Goal: Information Seeking & Learning: Learn about a topic

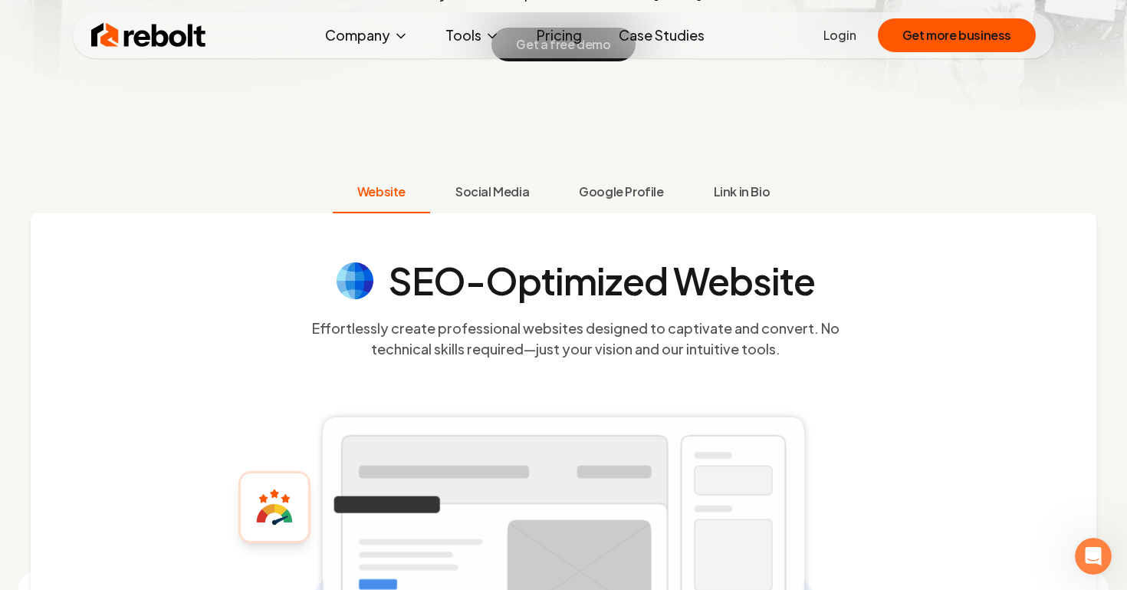
scroll to position [348, 0]
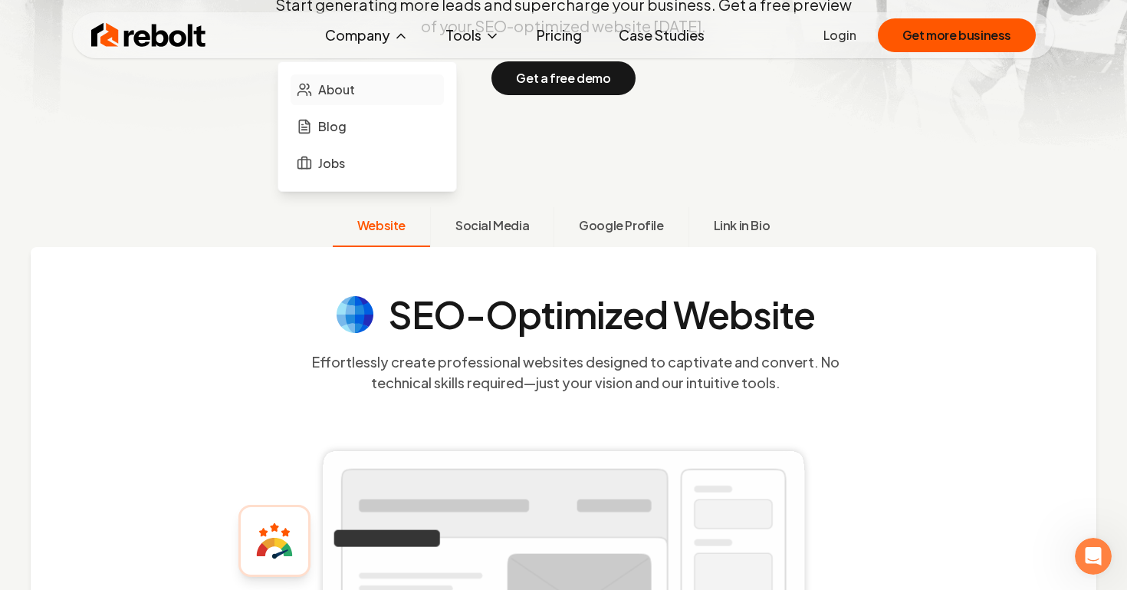
click at [349, 94] on span "About" at bounding box center [336, 90] width 37 height 18
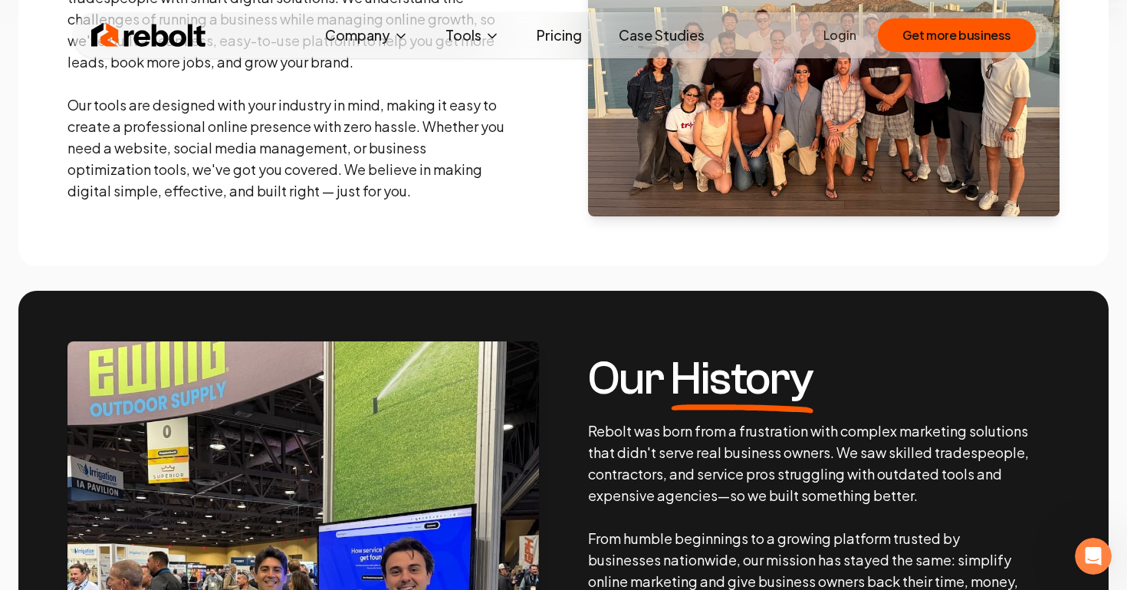
scroll to position [285, 0]
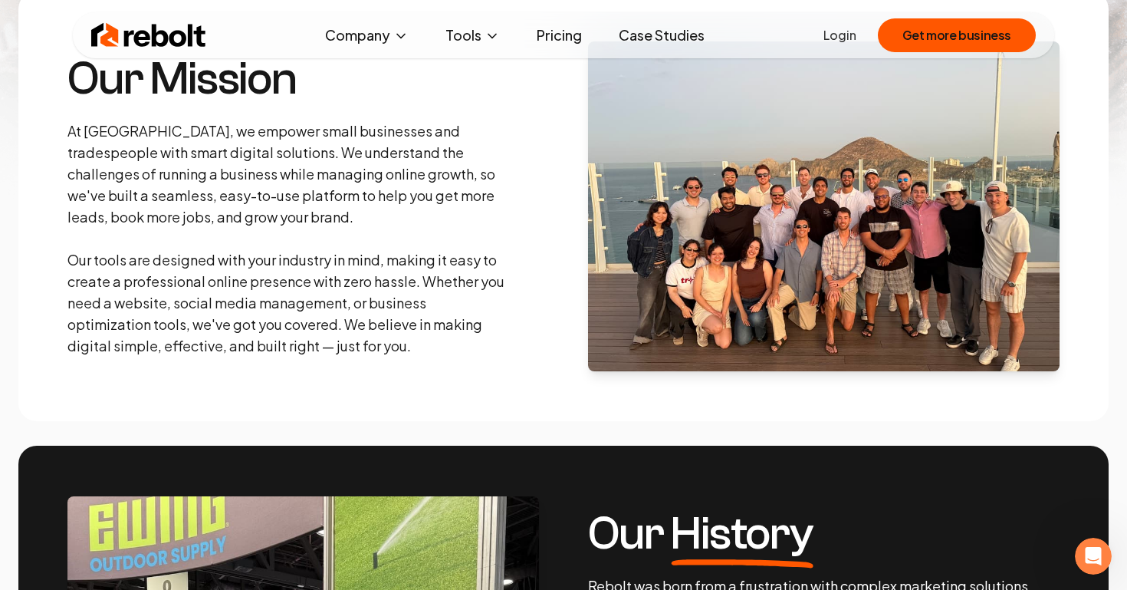
click at [552, 39] on link "Pricing" at bounding box center [559, 35] width 70 height 31
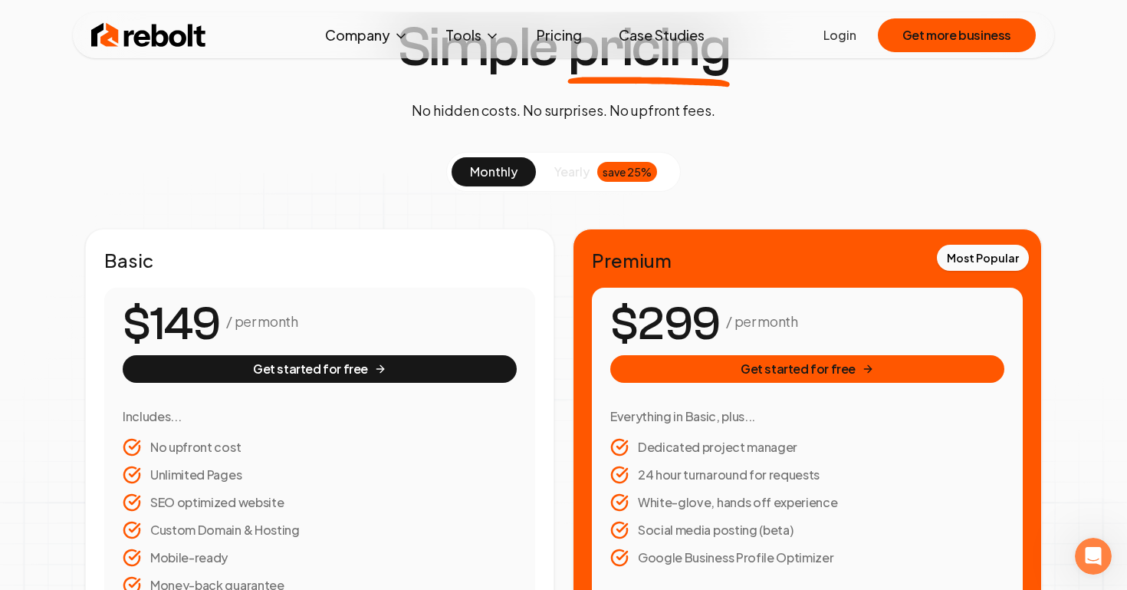
scroll to position [113, 0]
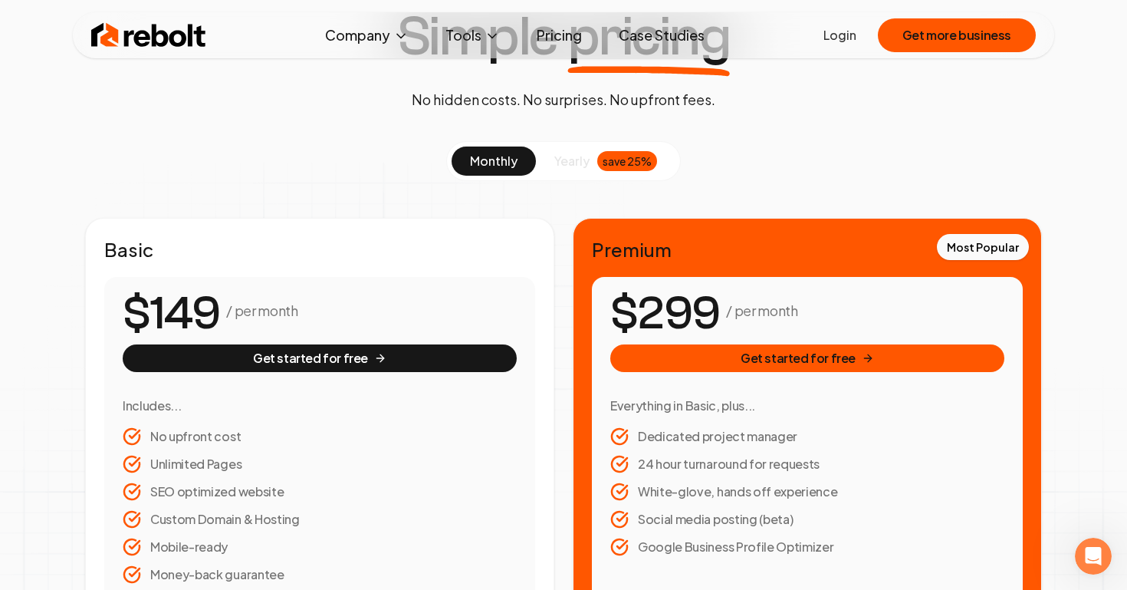
drag, startPoint x: 620, startPoint y: 314, endPoint x: 712, endPoint y: 313, distance: 91.3
click at [712, 313] on number-flow-react "$299" at bounding box center [665, 313] width 110 height 69
click at [712, 313] on span "9" at bounding box center [706, 314] width 28 height 58
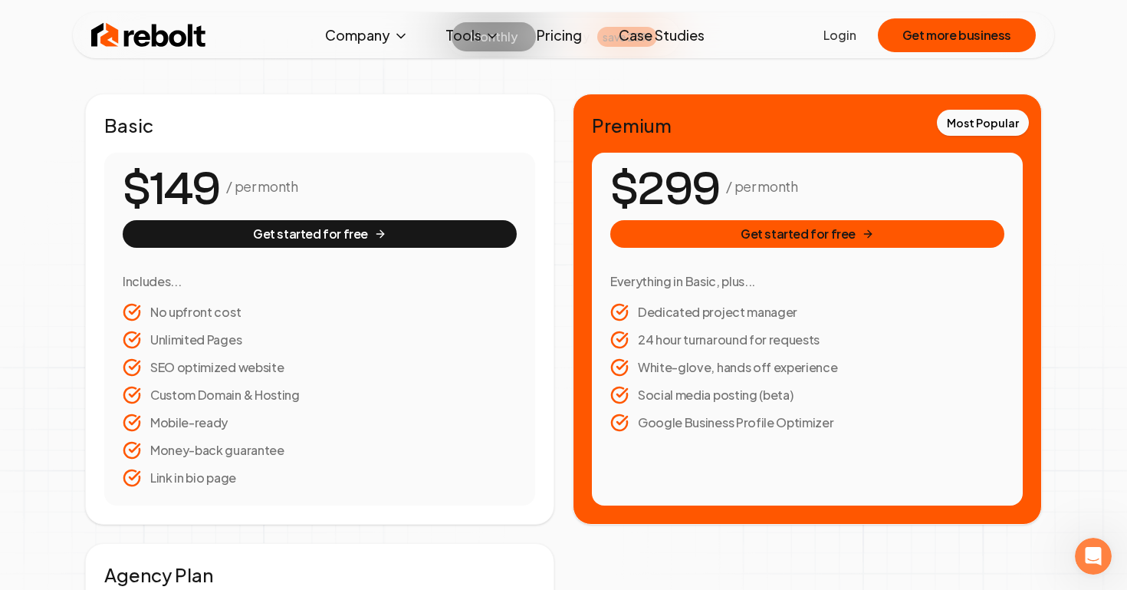
scroll to position [0, 0]
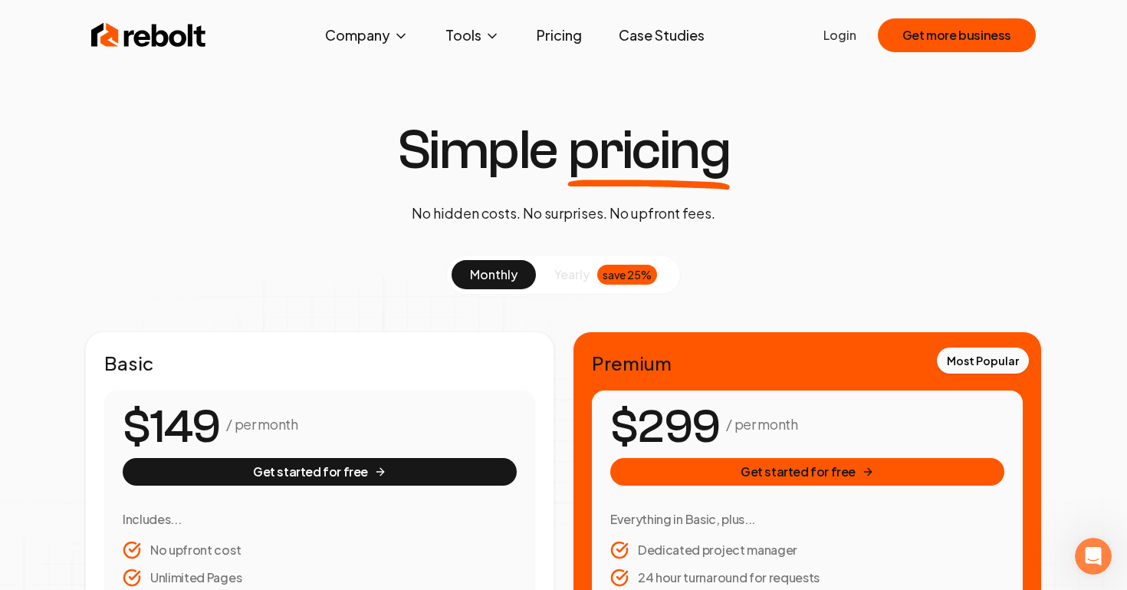
click at [659, 38] on link "Case Studies" at bounding box center [662, 35] width 110 height 31
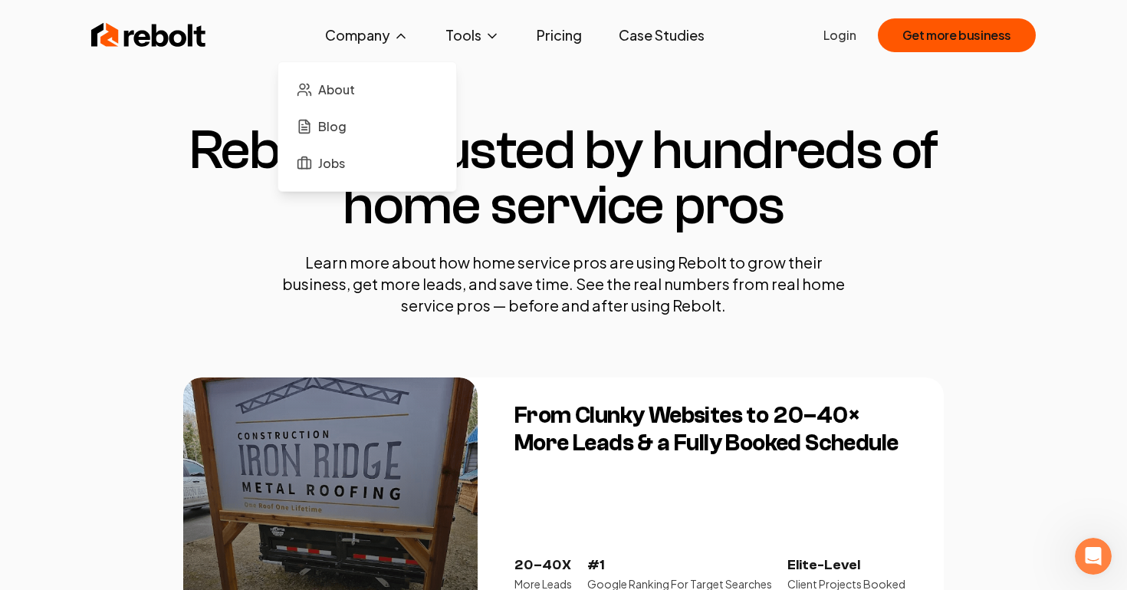
click at [348, 33] on button "Company" at bounding box center [367, 35] width 108 height 31
click at [356, 99] on link "About" at bounding box center [367, 89] width 153 height 31
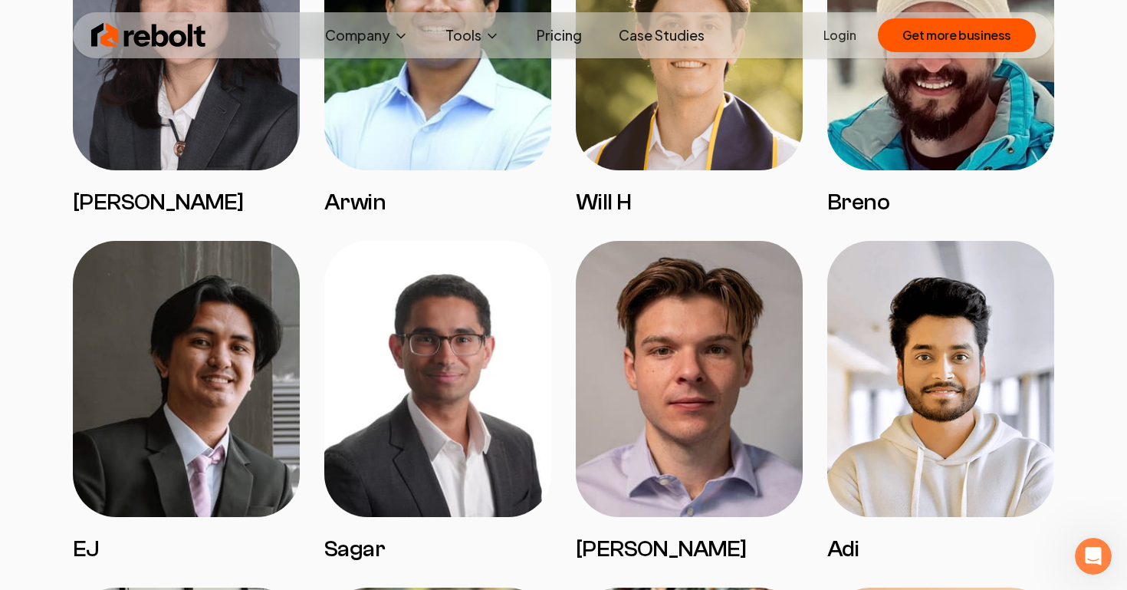
scroll to position [1452, 0]
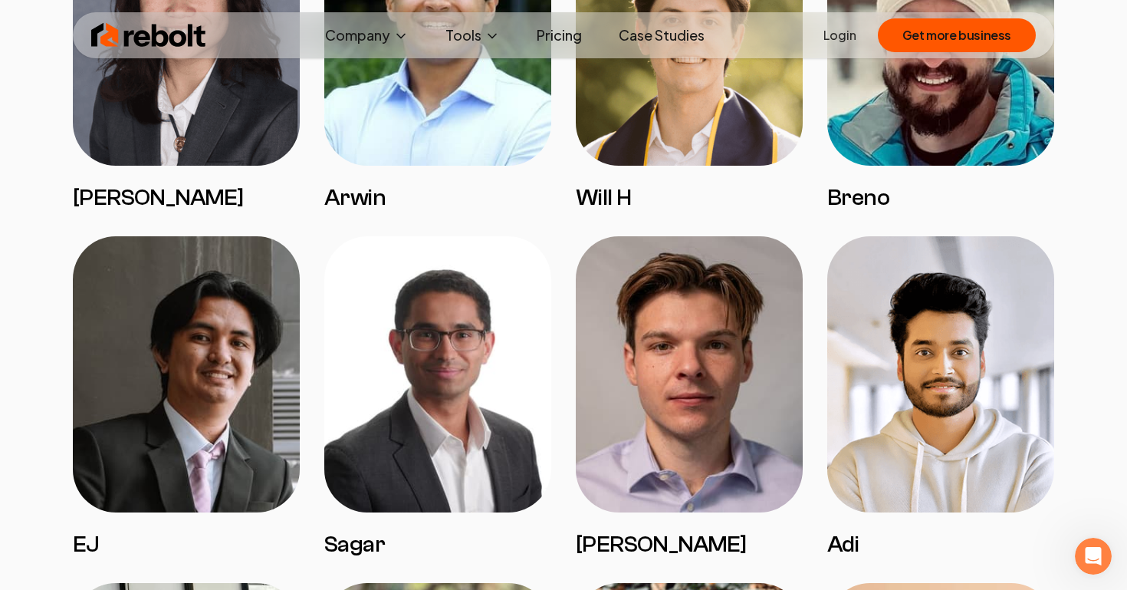
click at [97, 21] on img at bounding box center [148, 35] width 115 height 31
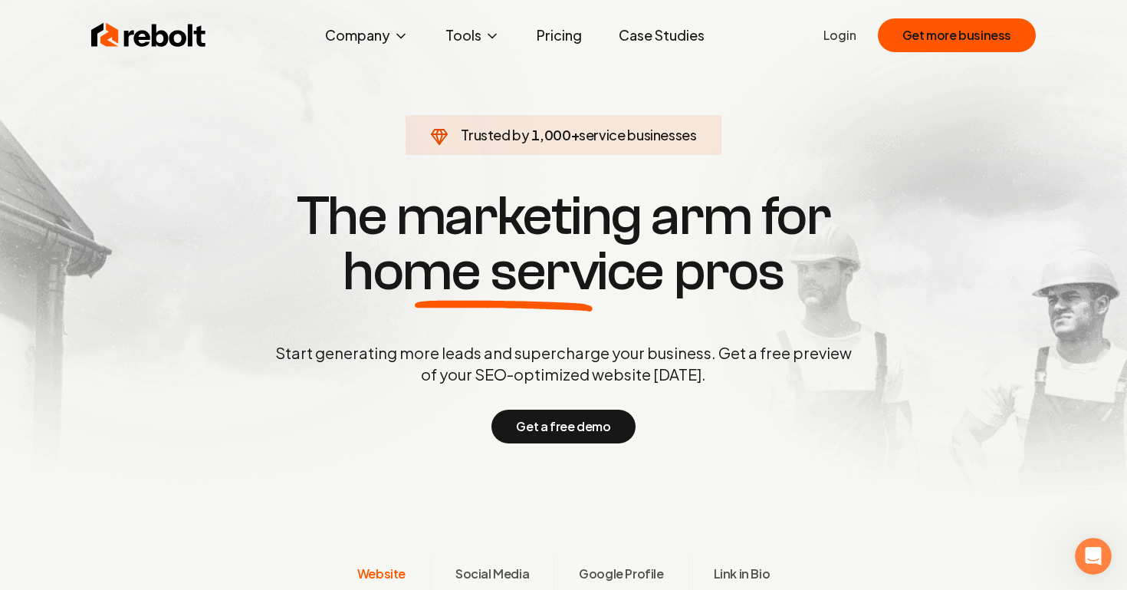
scroll to position [4, 0]
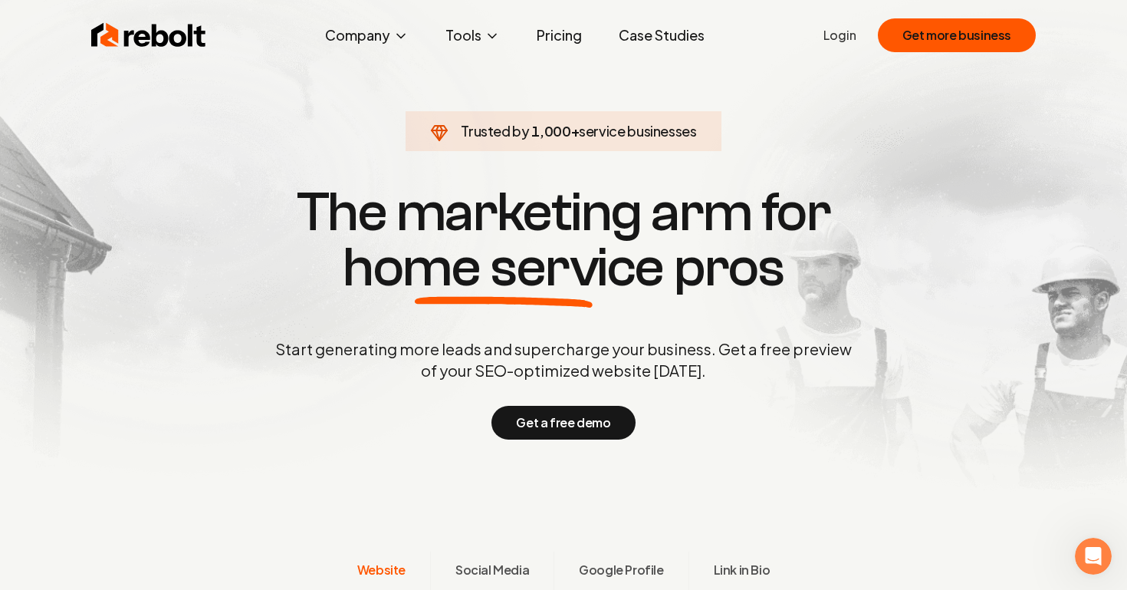
click at [561, 39] on link "Pricing" at bounding box center [559, 35] width 70 height 31
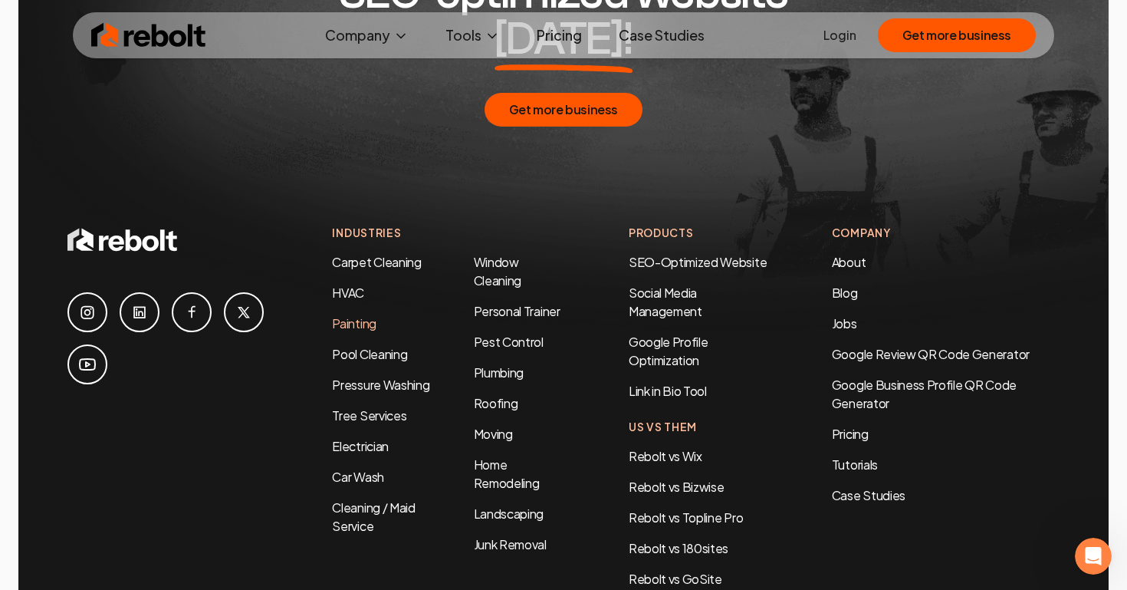
scroll to position [3277, 0]
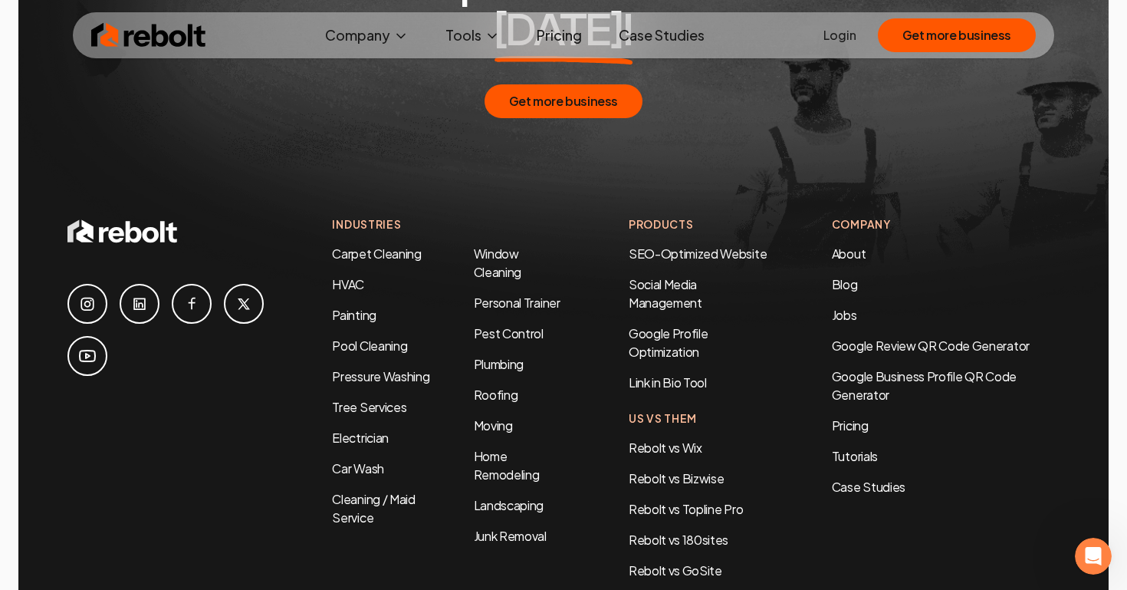
click at [676, 37] on link "Case Studies" at bounding box center [662, 35] width 110 height 31
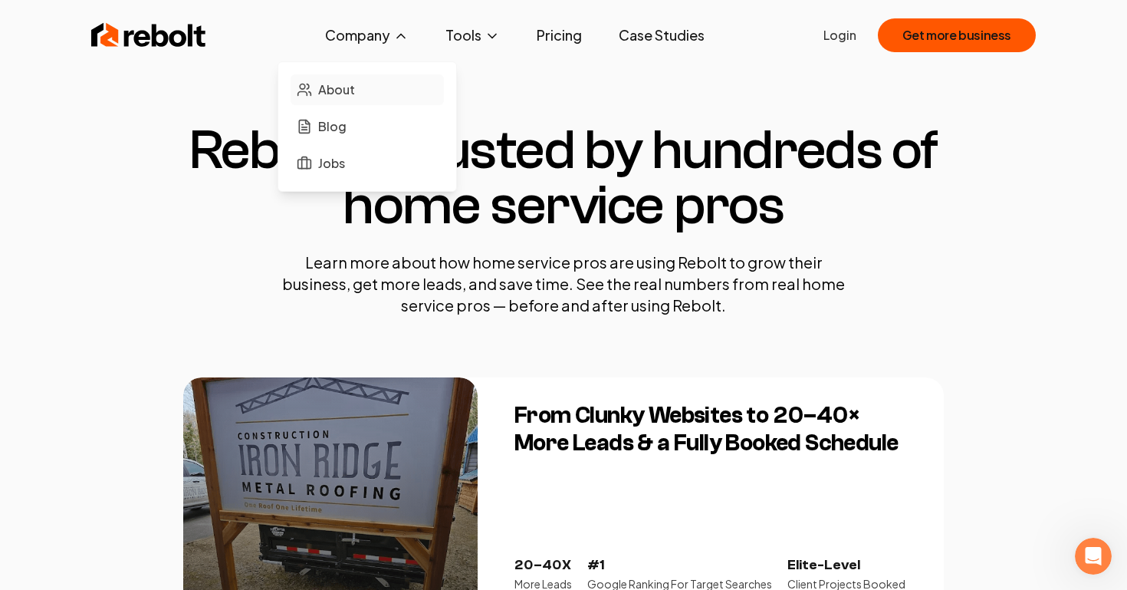
click at [334, 94] on span "About" at bounding box center [336, 90] width 37 height 18
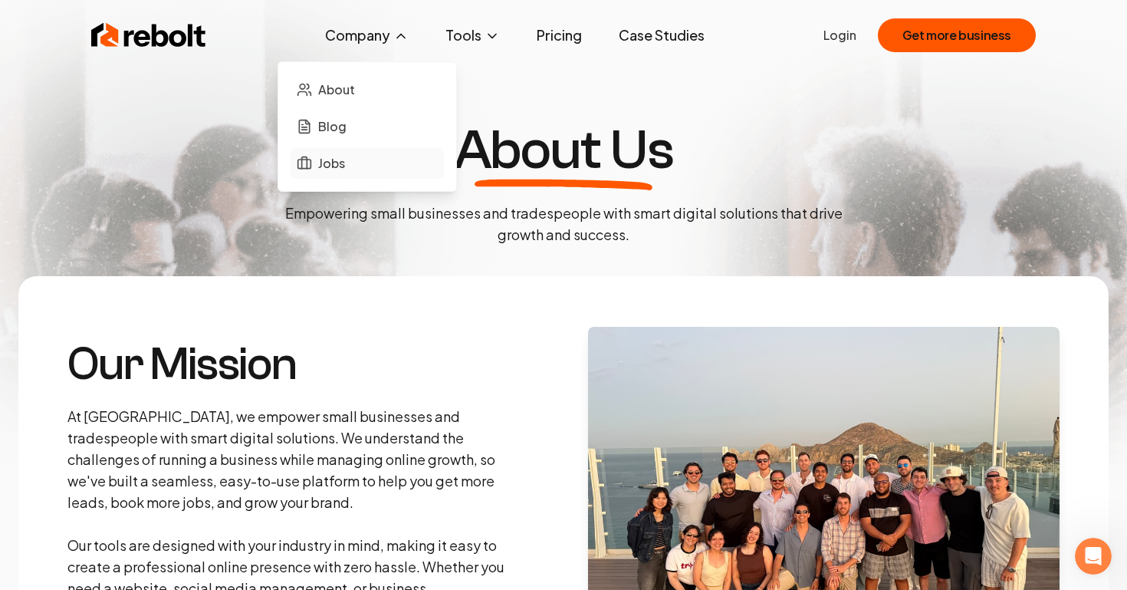
click at [334, 163] on span "Jobs" at bounding box center [331, 163] width 27 height 18
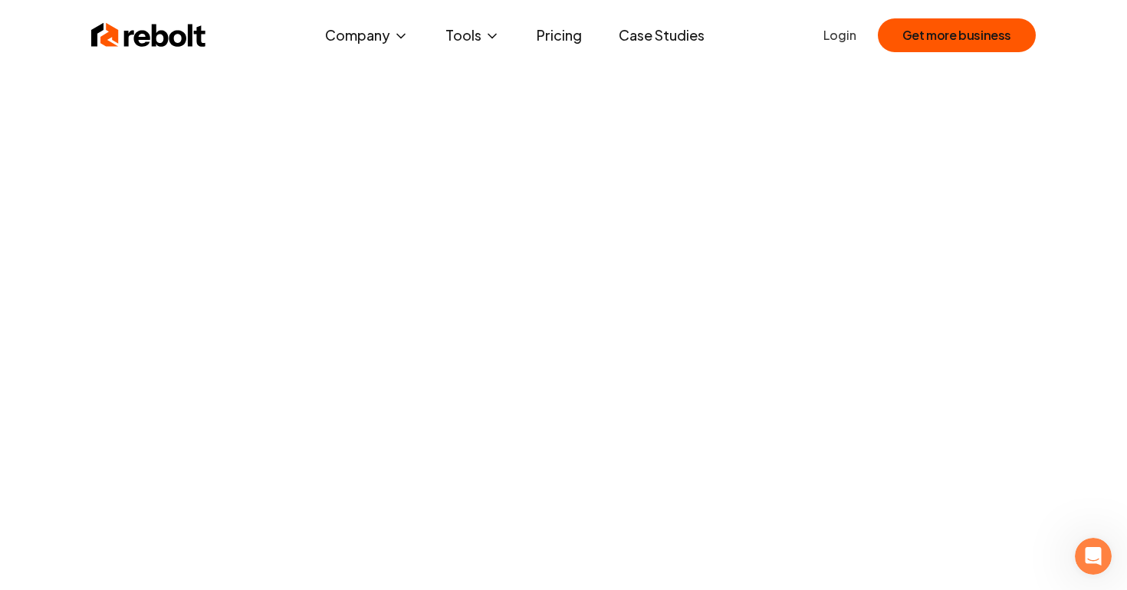
click at [561, 38] on link "Pricing" at bounding box center [559, 35] width 70 height 31
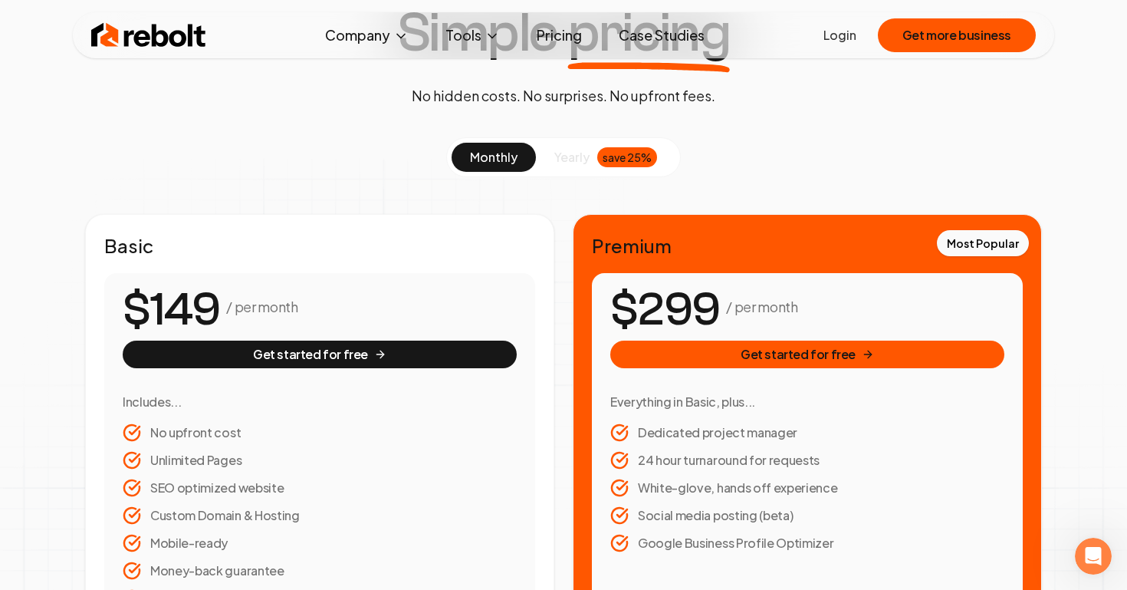
scroll to position [142, 0]
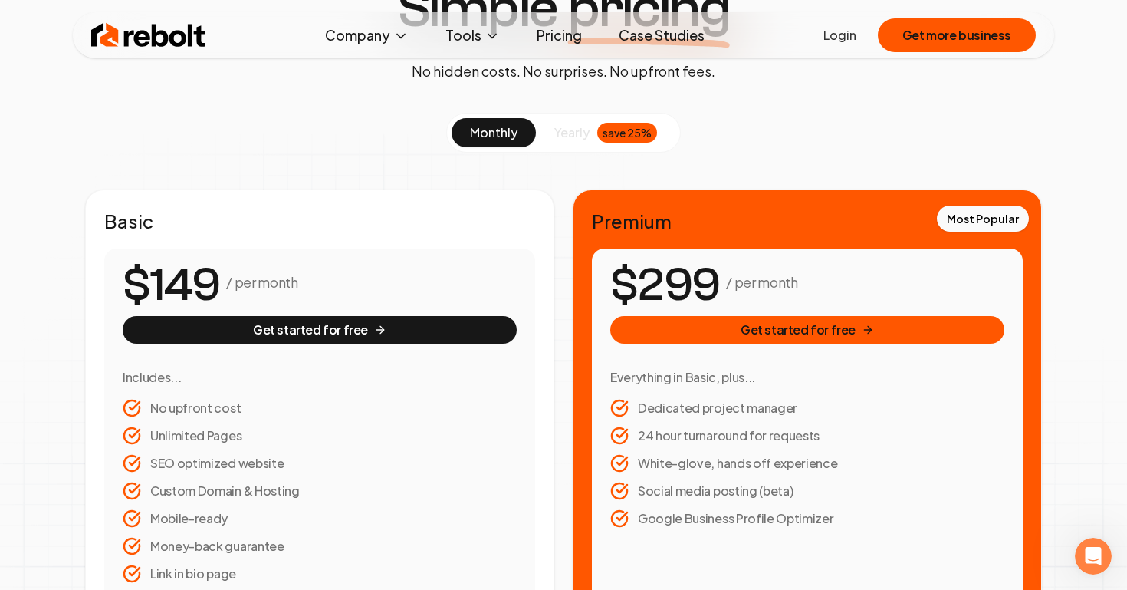
click at [574, 137] on span "yearly" at bounding box center [571, 132] width 35 height 18
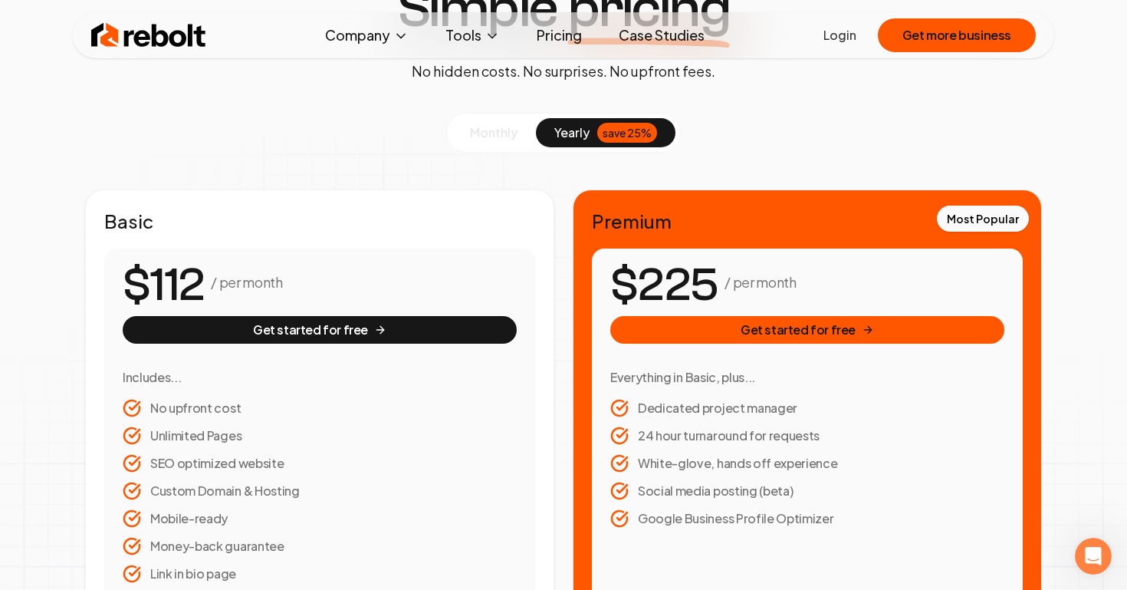
click at [524, 128] on button "monthly" at bounding box center [494, 132] width 84 height 29
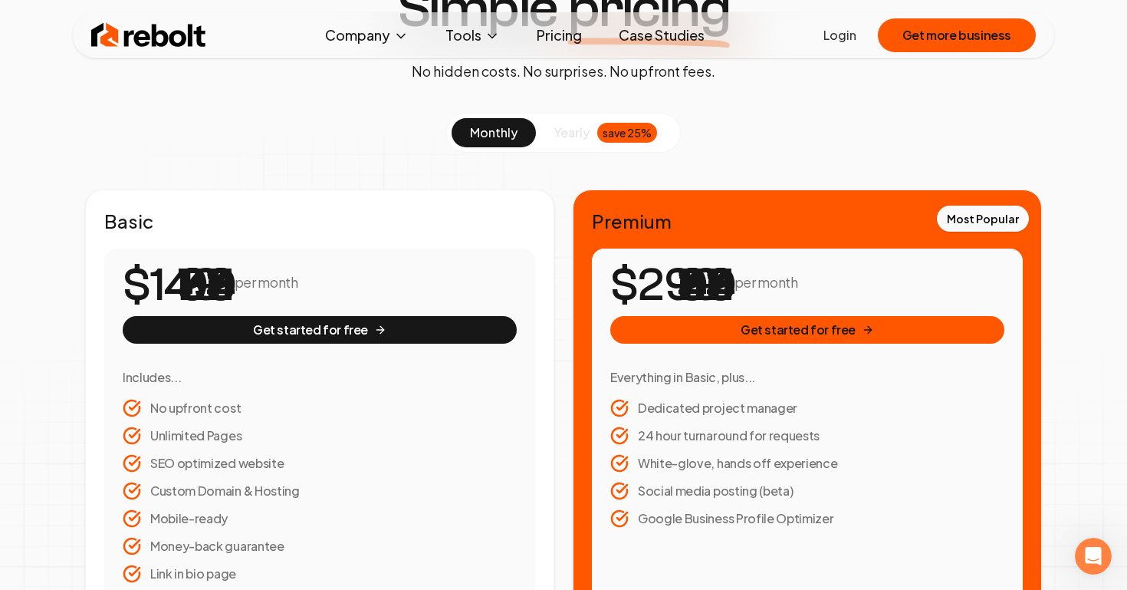
click at [586, 134] on span "yearly" at bounding box center [571, 132] width 35 height 18
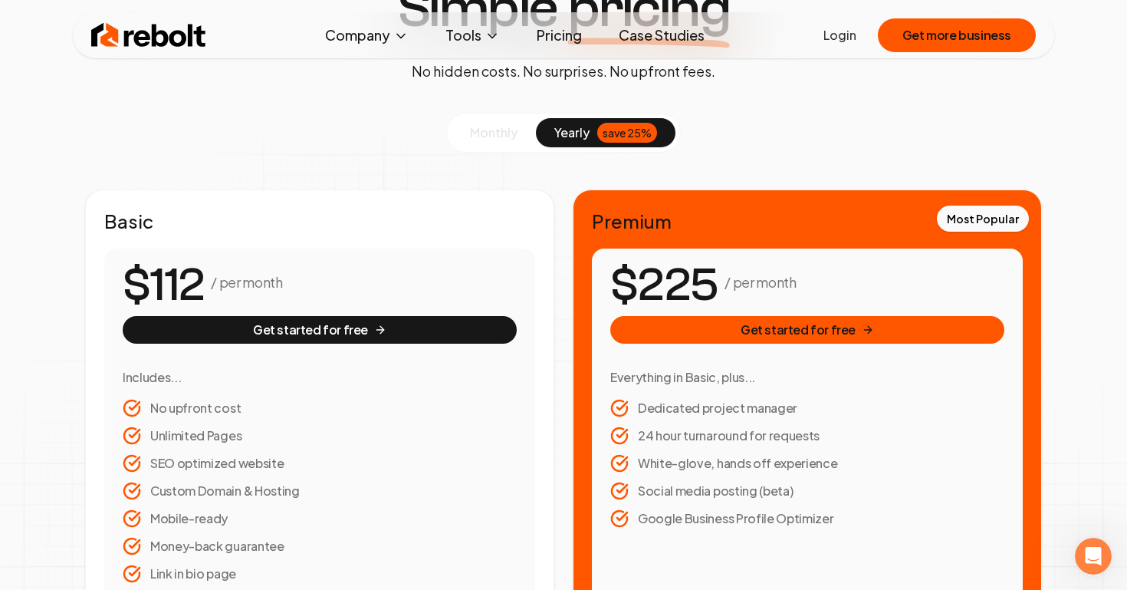
click at [511, 148] on div "monthly yearly save 25%" at bounding box center [563, 133] width 235 height 40
click at [528, 141] on button "monthly" at bounding box center [494, 132] width 84 height 29
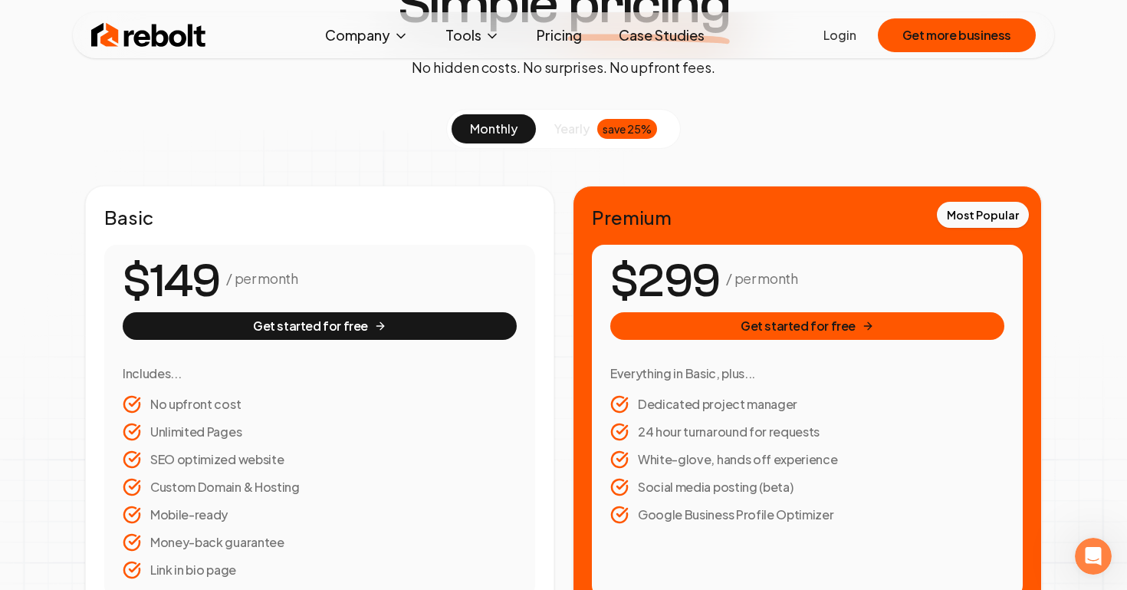
click at [575, 146] on div "monthly yearly save 25%" at bounding box center [563, 129] width 235 height 40
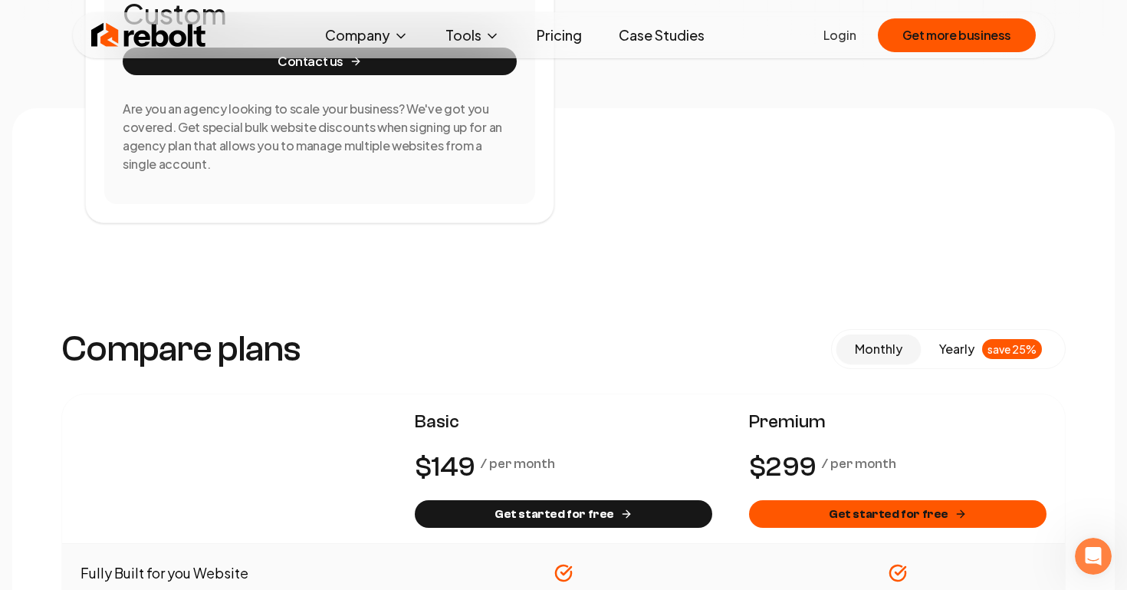
scroll to position [1010, 0]
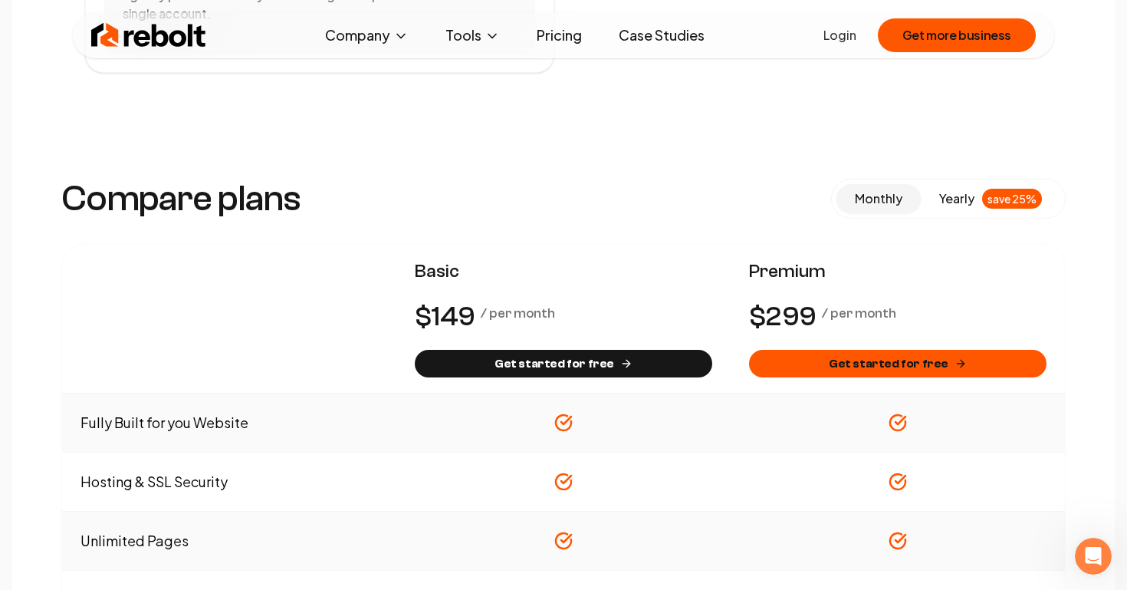
click at [689, 39] on link "Case Studies" at bounding box center [662, 35] width 110 height 31
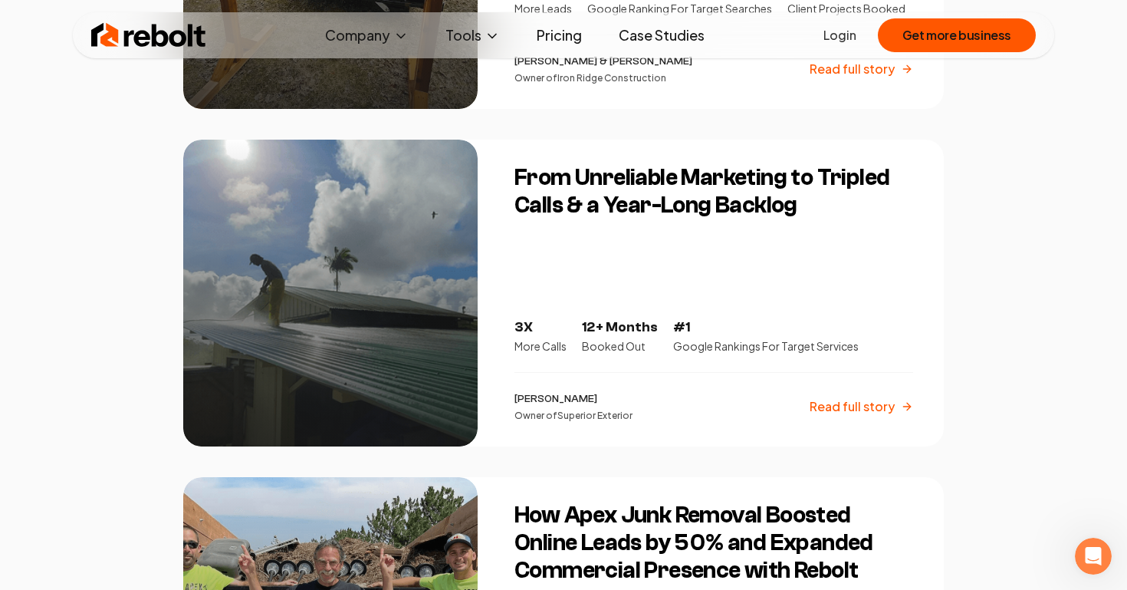
scroll to position [746, 0]
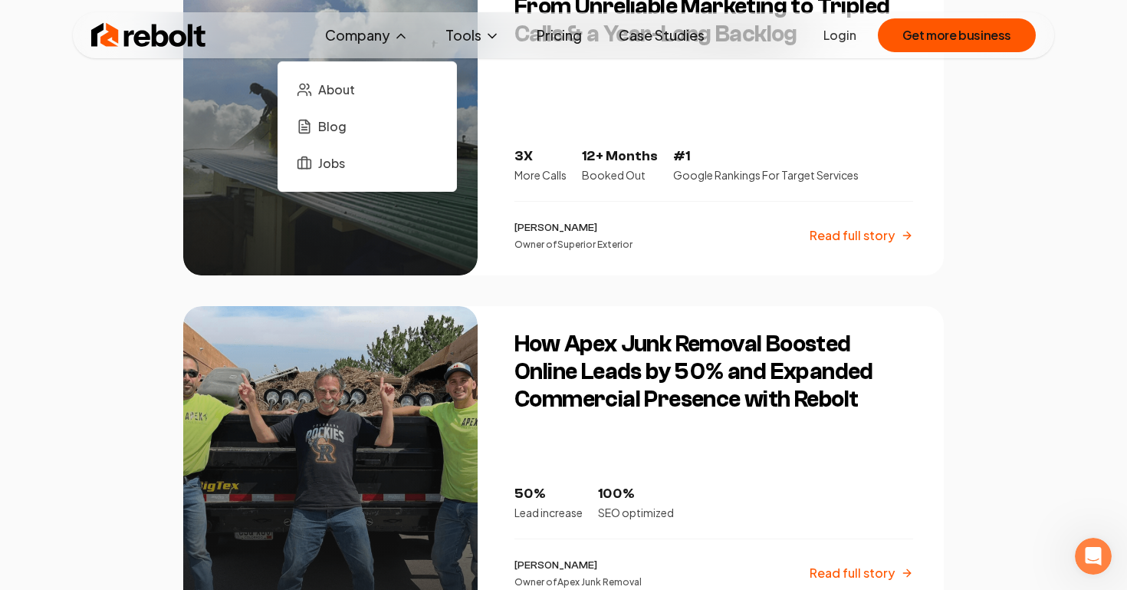
click at [347, 35] on button "Company" at bounding box center [367, 35] width 108 height 31
click at [340, 98] on span "About" at bounding box center [336, 90] width 37 height 18
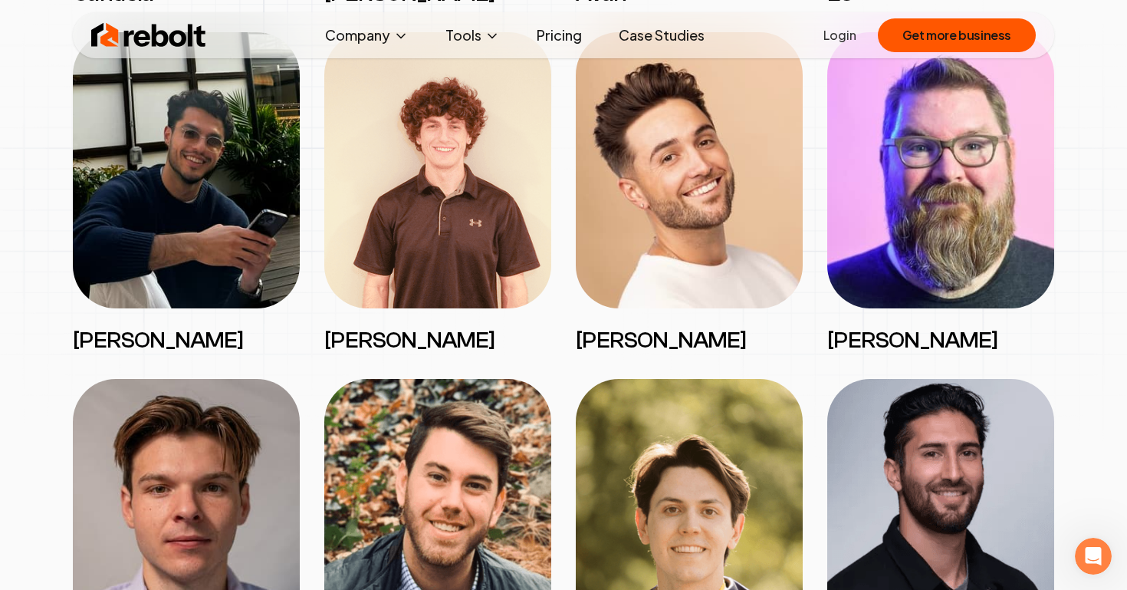
scroll to position [2331, 0]
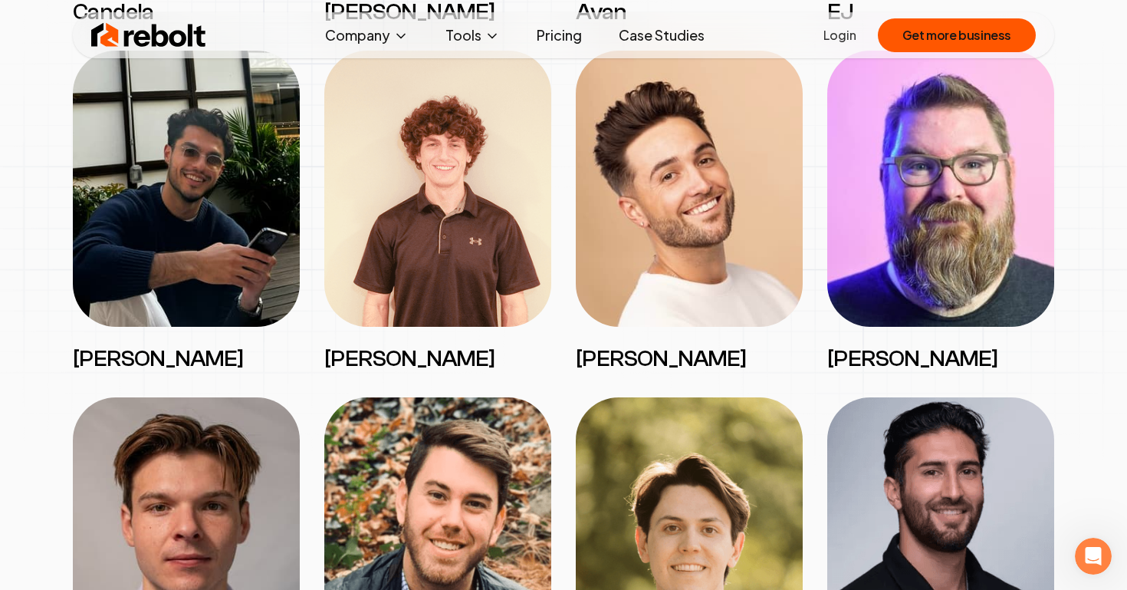
click at [235, 214] on img at bounding box center [186, 189] width 227 height 276
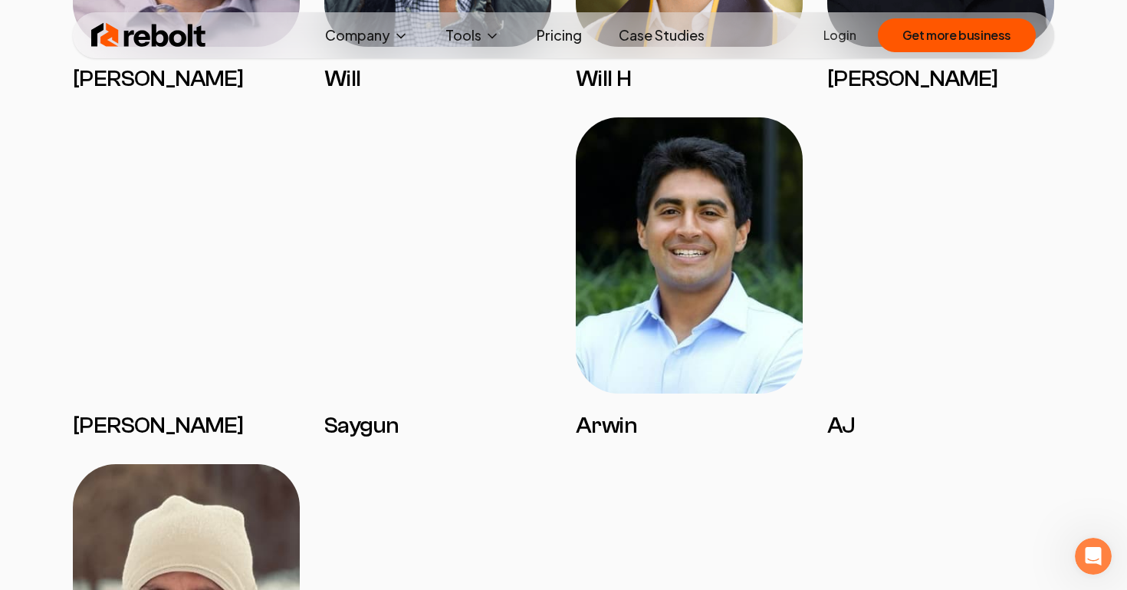
scroll to position [2896, 0]
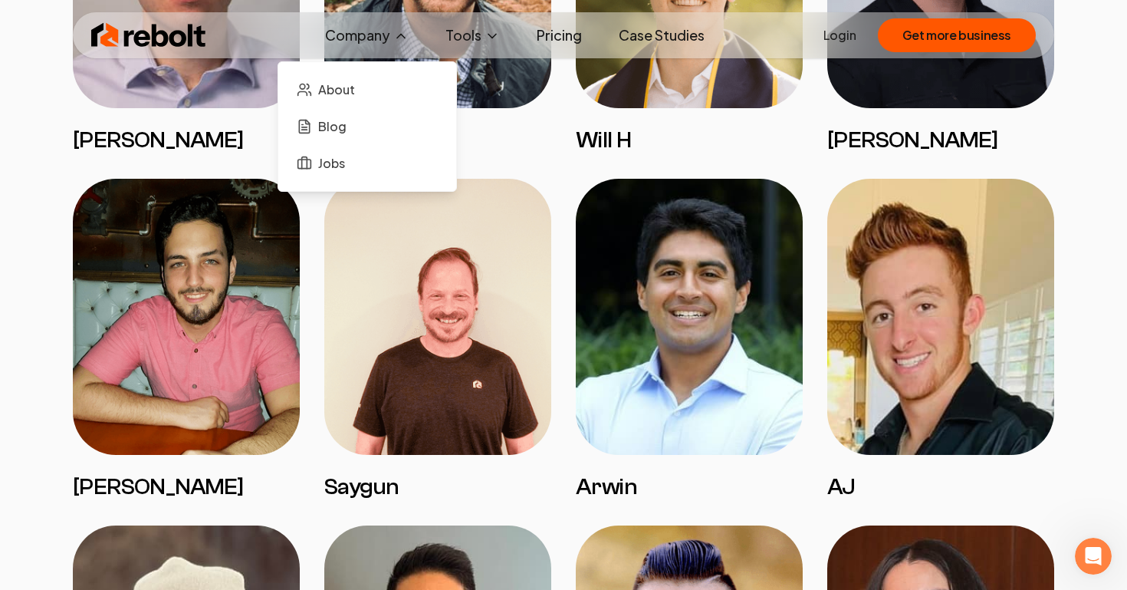
click at [363, 44] on button "Company" at bounding box center [367, 35] width 108 height 31
click at [342, 95] on span "About" at bounding box center [336, 90] width 37 height 18
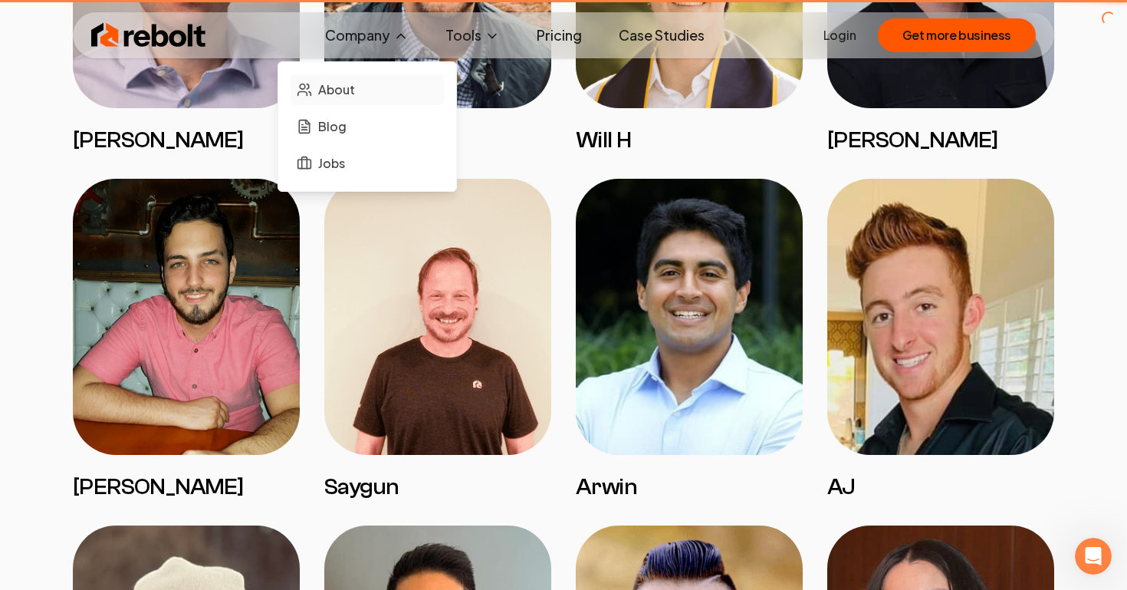
scroll to position [0, 0]
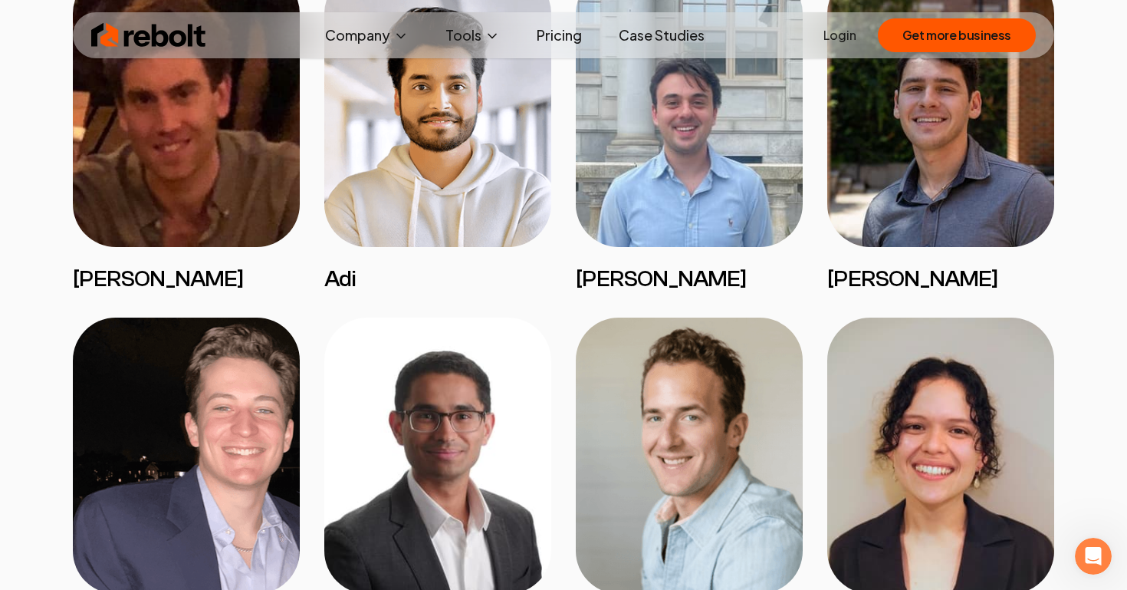
click at [483, 375] on img at bounding box center [437, 455] width 227 height 276
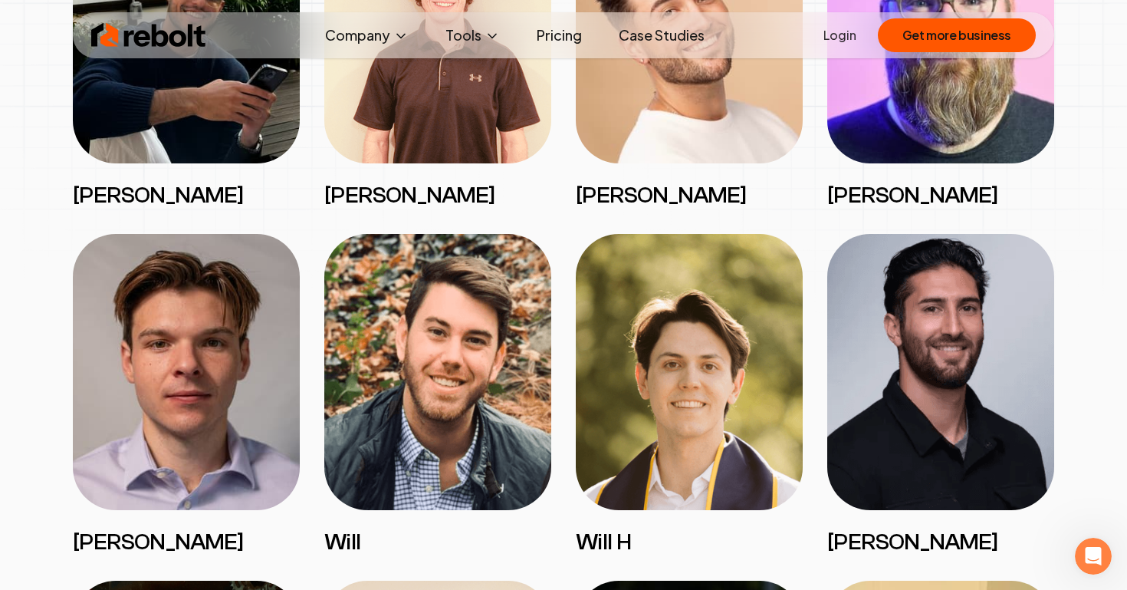
scroll to position [2489, 0]
